Goal: Transaction & Acquisition: Subscribe to service/newsletter

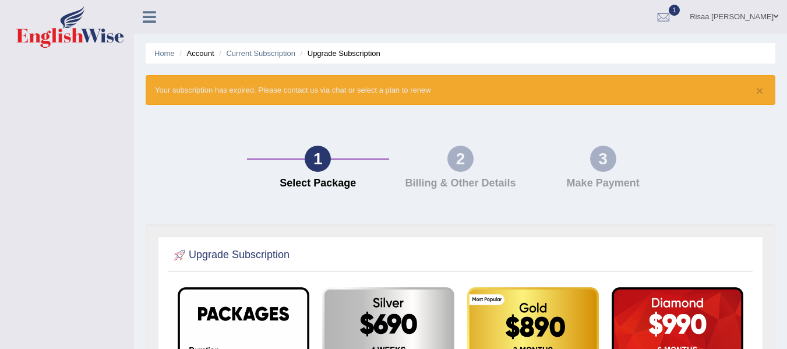
click at [140, 15] on link at bounding box center [149, 15] width 31 height 17
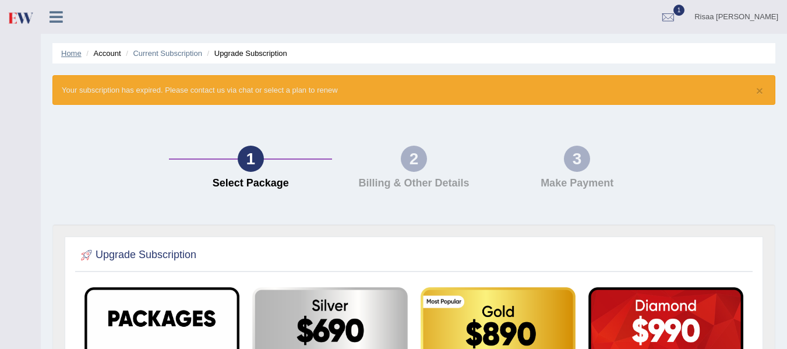
click at [73, 50] on link "Home" at bounding box center [71, 53] width 20 height 9
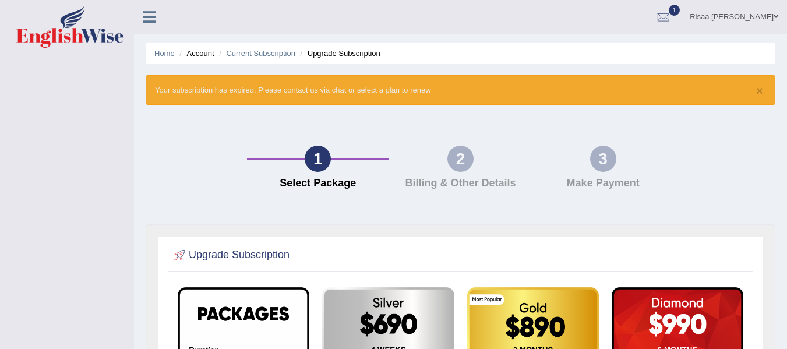
scroll to position [305, 0]
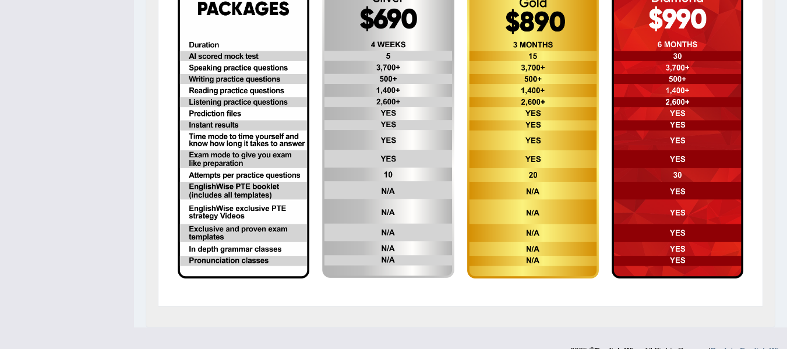
click at [616, 237] on img at bounding box center [678, 130] width 132 height 296
click at [400, 169] on img at bounding box center [388, 130] width 132 height 296
